Goal: Find specific page/section: Find specific page/section

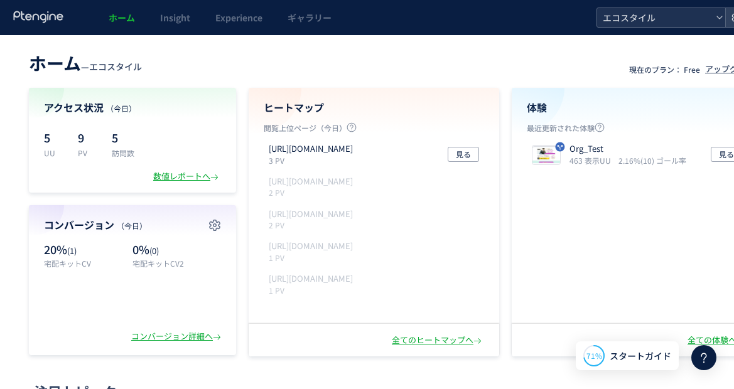
click at [629, 21] on span "エコスタイル" at bounding box center [655, 17] width 112 height 19
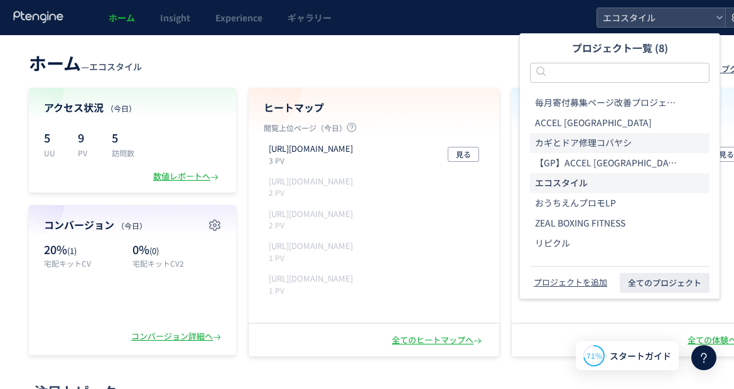
click at [571, 137] on span "カギとドア修理コバヤシ" at bounding box center [583, 143] width 97 height 13
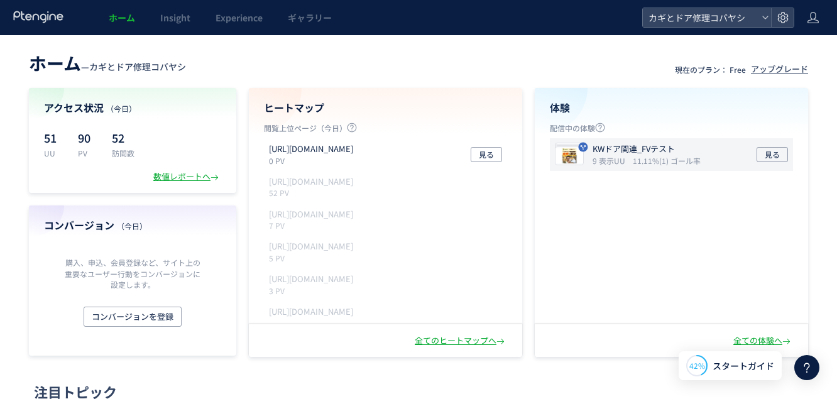
click at [636, 155] on icon "11.11%(1) ゴール率" at bounding box center [666, 160] width 68 height 11
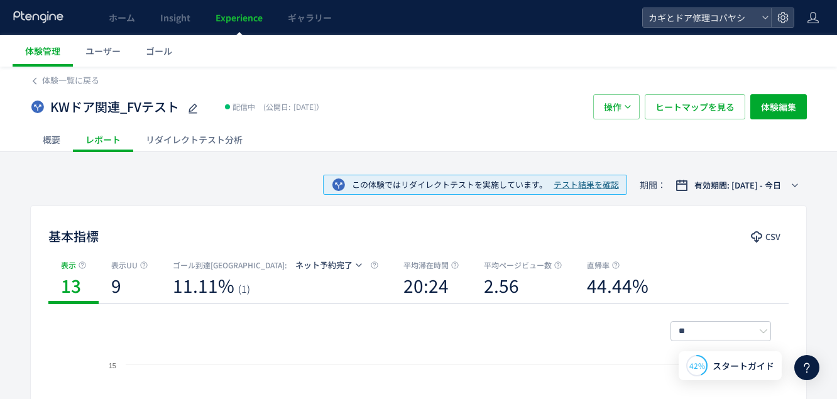
click at [194, 135] on div "リダイレクトテスト分析" at bounding box center [194, 139] width 122 height 25
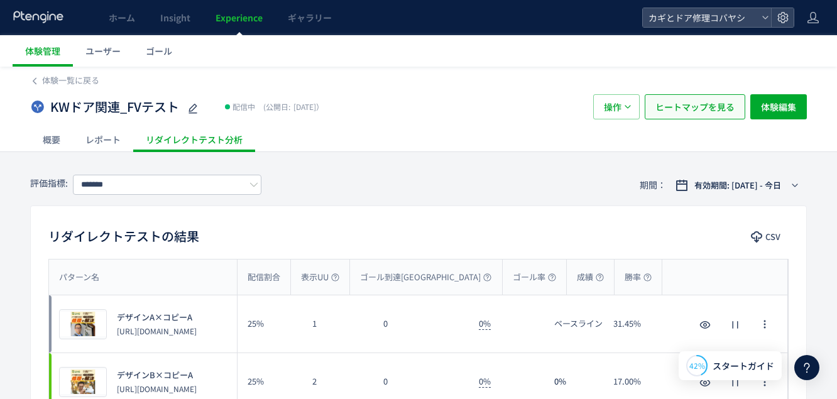
click at [714, 108] on span "ヒートマップを見る" at bounding box center [694, 106] width 79 height 25
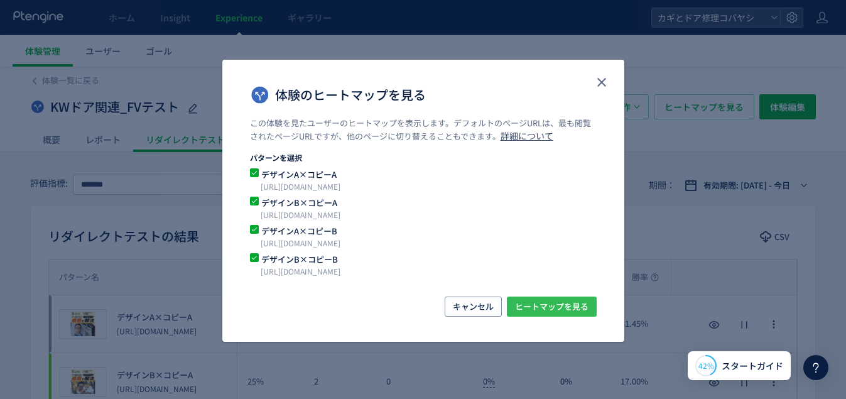
click at [531, 299] on span "ヒートマップを見る" at bounding box center [551, 306] width 73 height 20
click at [610, 82] on button "close" at bounding box center [602, 82] width 20 height 20
